Goal: Task Accomplishment & Management: Manage account settings

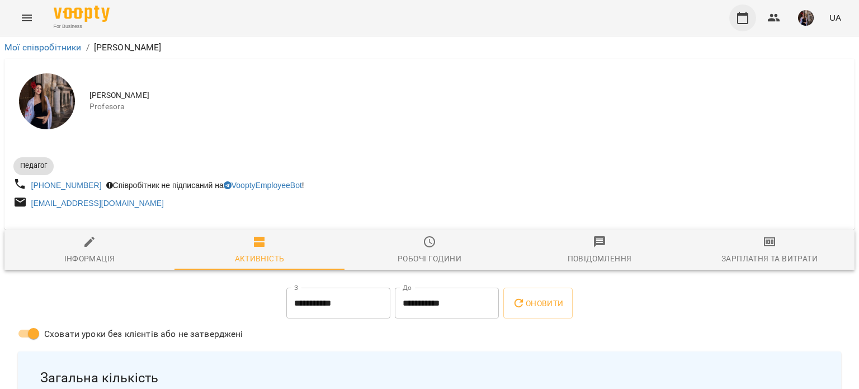
click at [743, 17] on icon "button" at bounding box center [742, 17] width 13 height 13
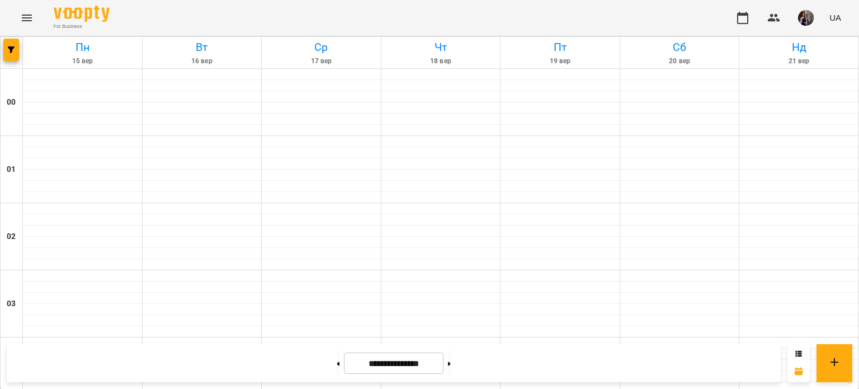
scroll to position [637, 0]
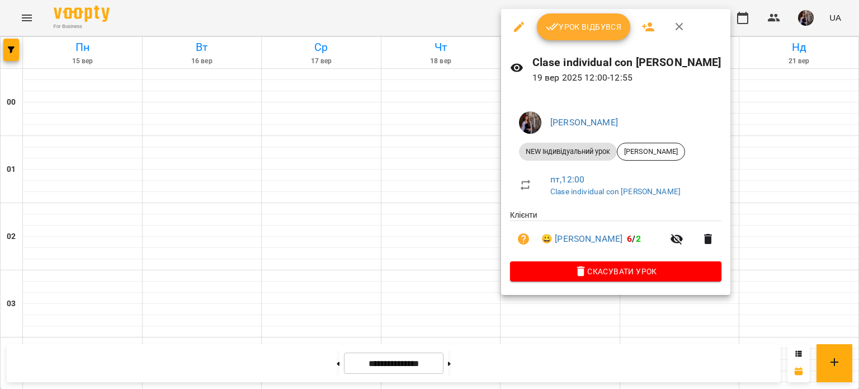
click at [555, 30] on icon "button" at bounding box center [552, 26] width 13 height 13
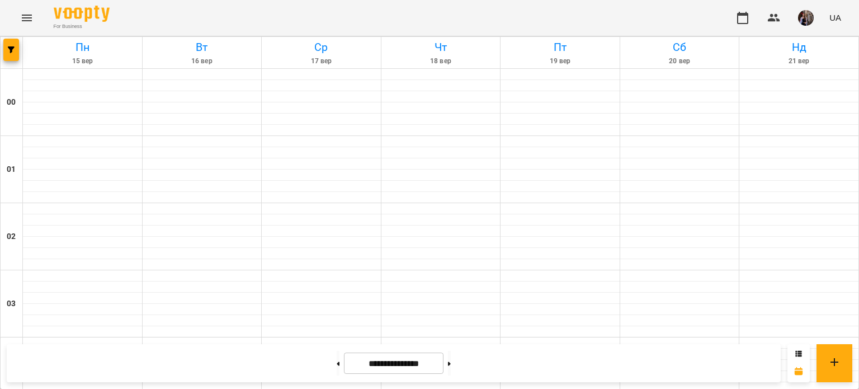
scroll to position [1115, 0]
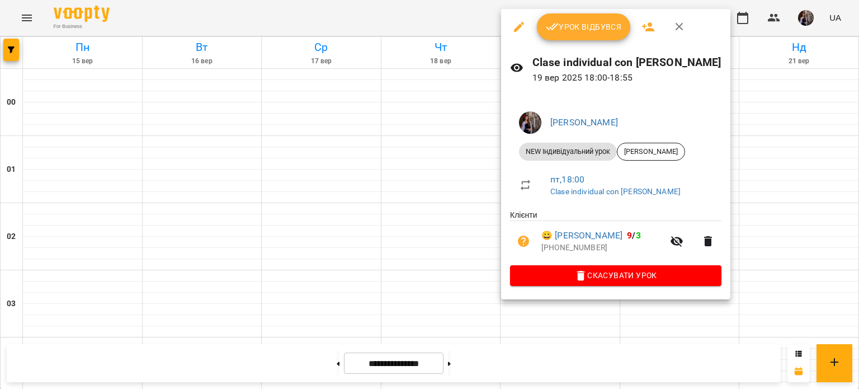
click at [592, 25] on span "Урок відбувся" at bounding box center [584, 26] width 76 height 13
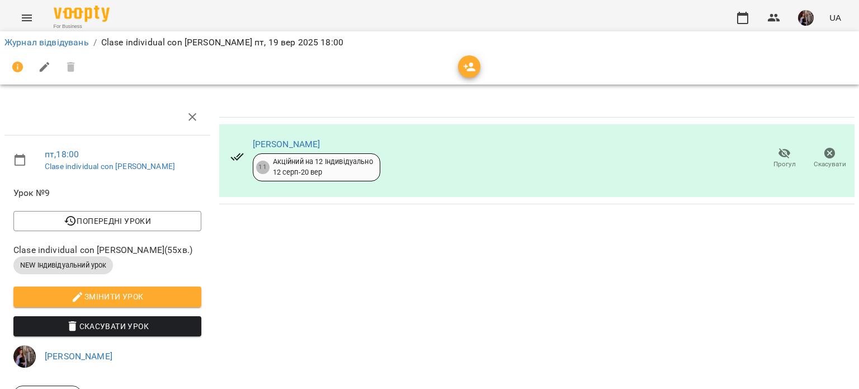
click at [463, 58] on button "button" at bounding box center [469, 66] width 22 height 22
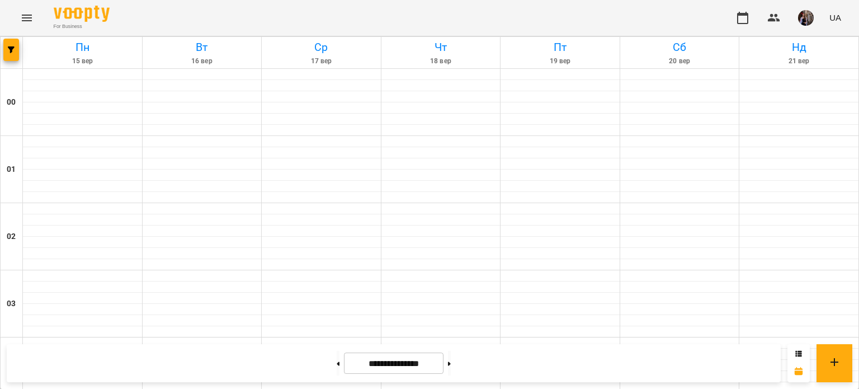
scroll to position [611, 0]
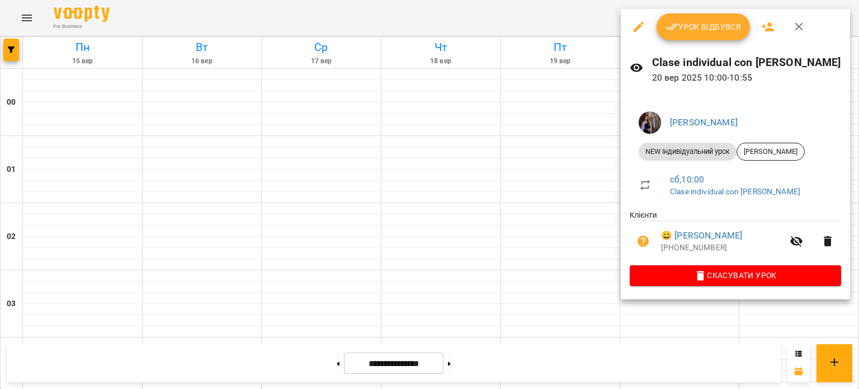
click at [695, 23] on span "Урок відбувся" at bounding box center [703, 26] width 76 height 13
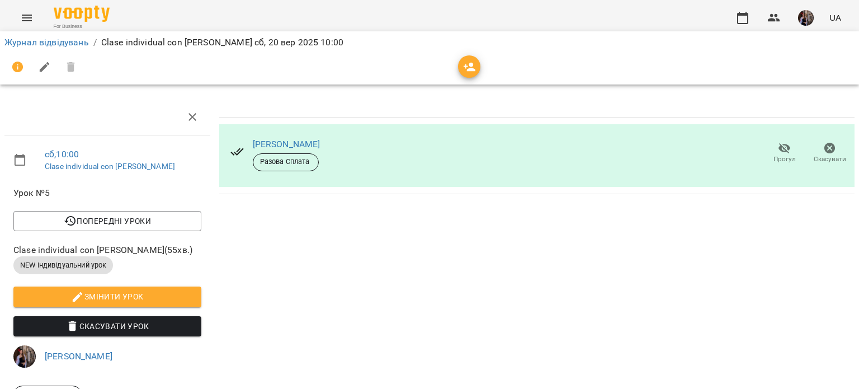
click at [460, 69] on span "button" at bounding box center [469, 66] width 22 height 13
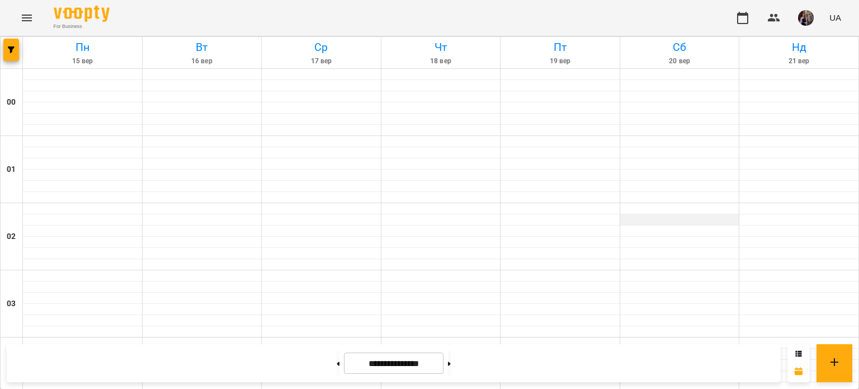
scroll to position [637, 0]
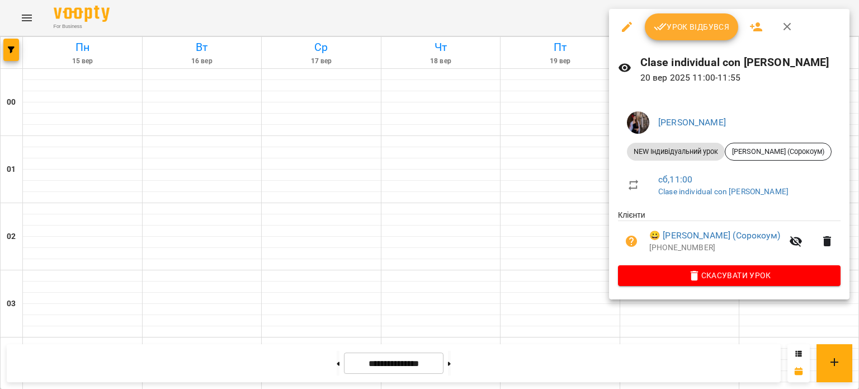
click at [679, 22] on span "Урок відбувся" at bounding box center [692, 26] width 76 height 13
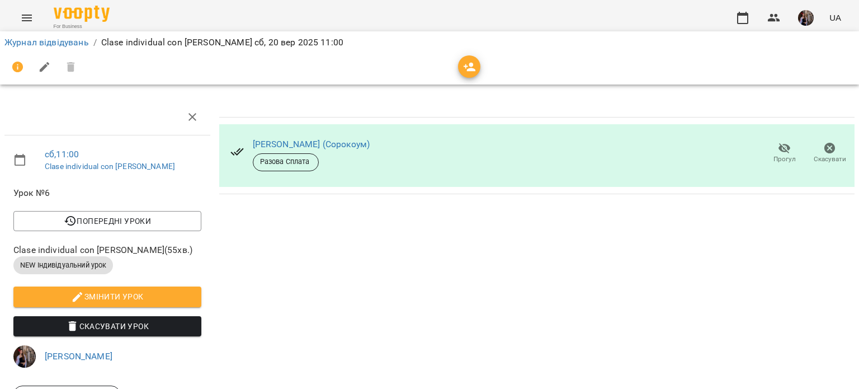
click at [456, 67] on div at bounding box center [429, 67] width 850 height 27
click at [469, 70] on icon "button" at bounding box center [470, 67] width 12 height 9
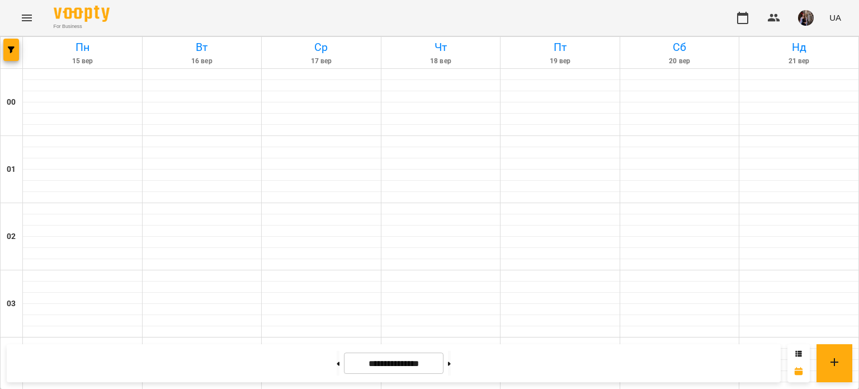
scroll to position [931, 0]
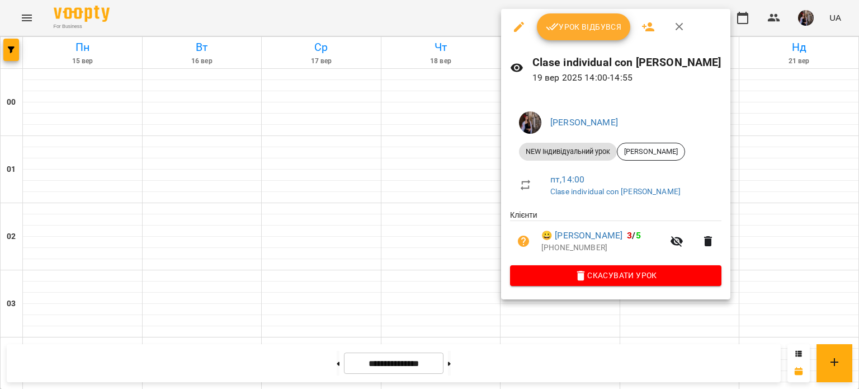
click at [376, 185] on div at bounding box center [429, 194] width 859 height 389
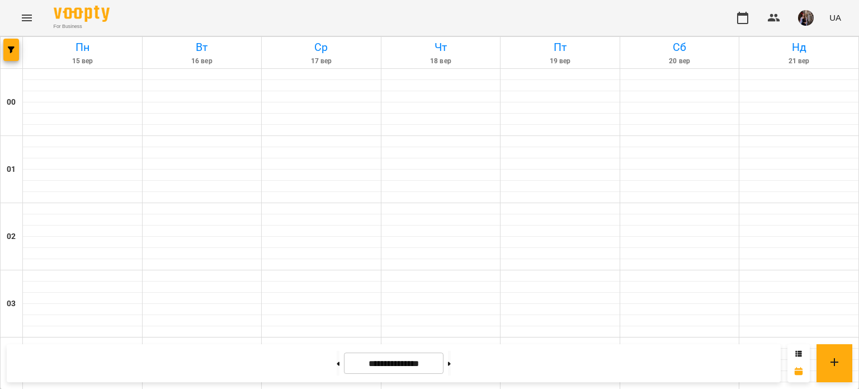
scroll to position [901, 0]
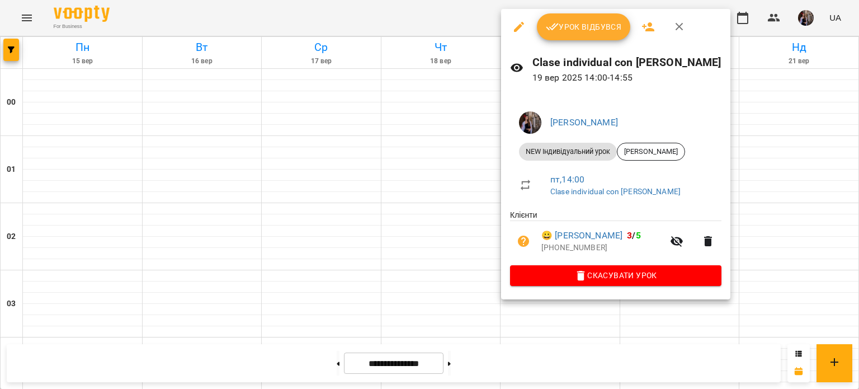
click at [587, 21] on span "Урок відбувся" at bounding box center [584, 26] width 76 height 13
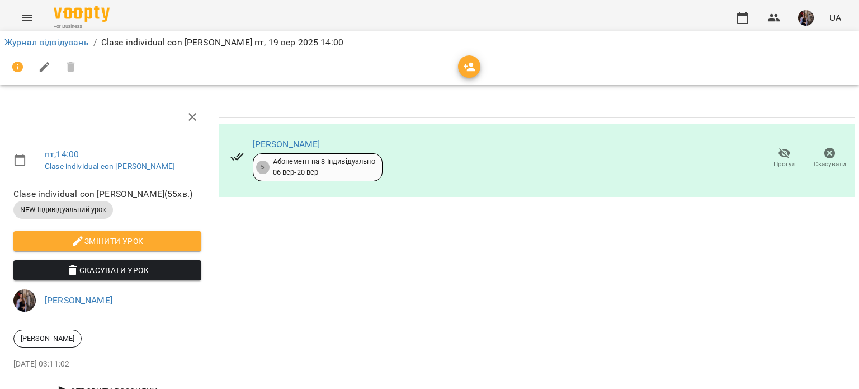
click at [464, 68] on icon "button" at bounding box center [469, 66] width 13 height 13
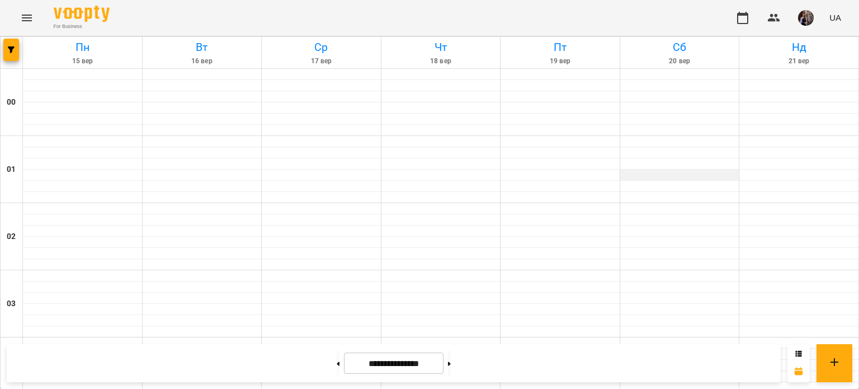
scroll to position [927, 0]
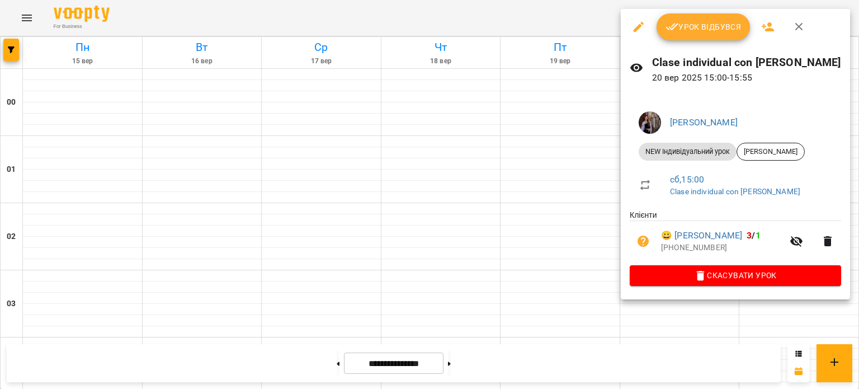
click at [692, 37] on button "Урок відбувся" at bounding box center [703, 26] width 94 height 27
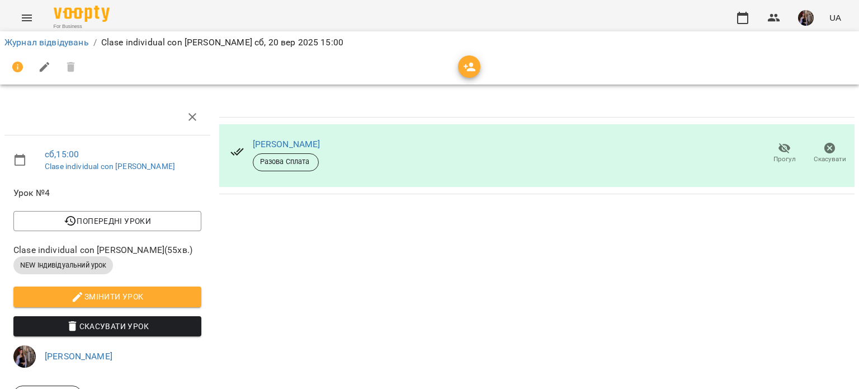
click at [461, 62] on span "button" at bounding box center [469, 66] width 22 height 13
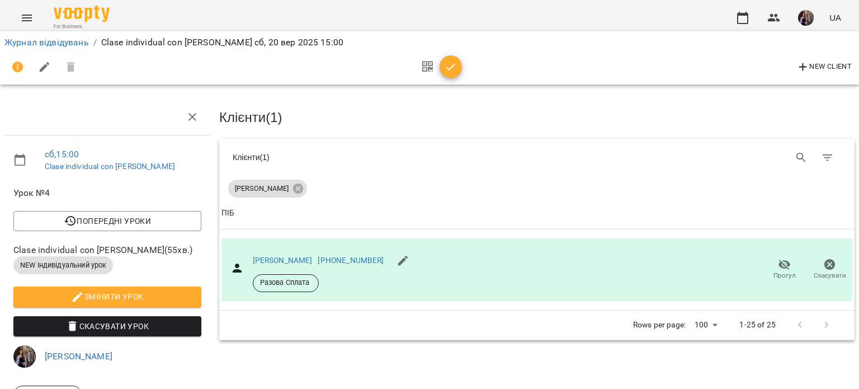
click at [804, 10] on span "button" at bounding box center [806, 18] width 16 height 16
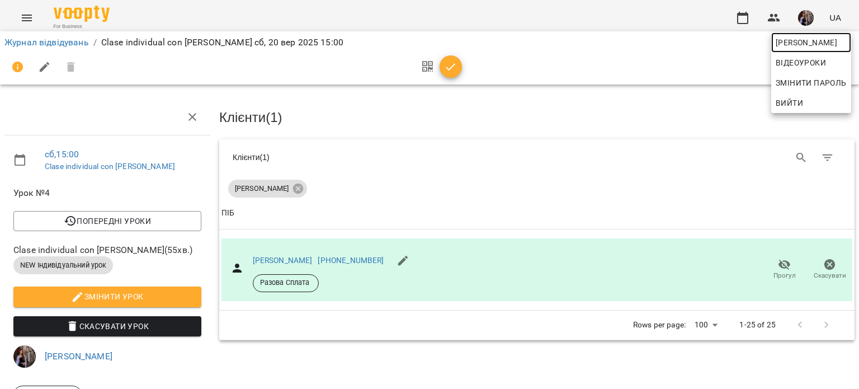
click at [784, 48] on span "[PERSON_NAME]" at bounding box center [811, 42] width 71 height 13
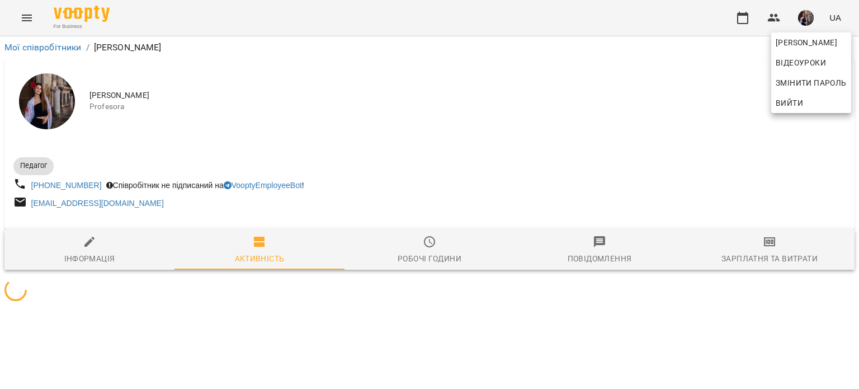
click at [441, 135] on div at bounding box center [429, 194] width 859 height 389
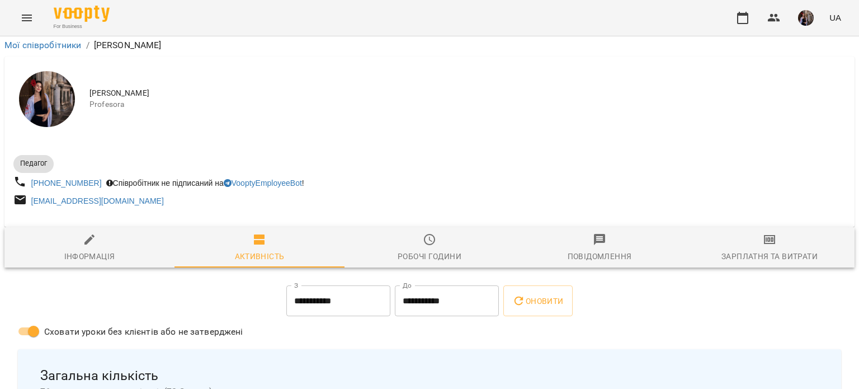
scroll to position [212, 0]
